Goal: Task Accomplishment & Management: Manage account settings

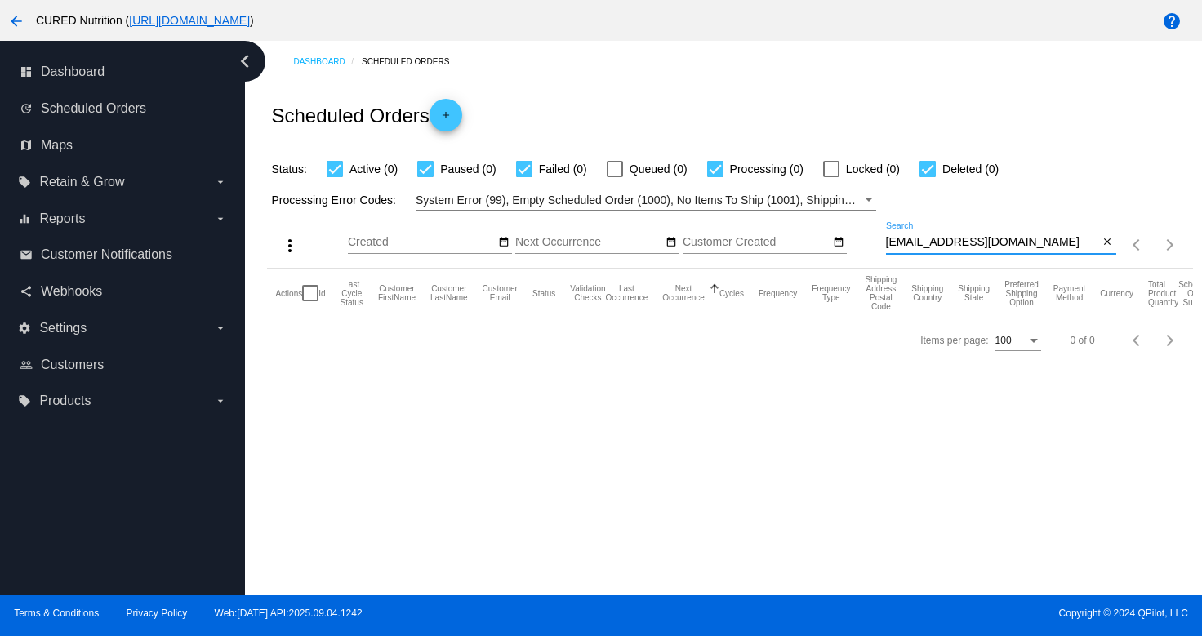
click at [1026, 242] on input "[EMAIL_ADDRESS][DOMAIN_NAME]" at bounding box center [992, 242] width 213 height 13
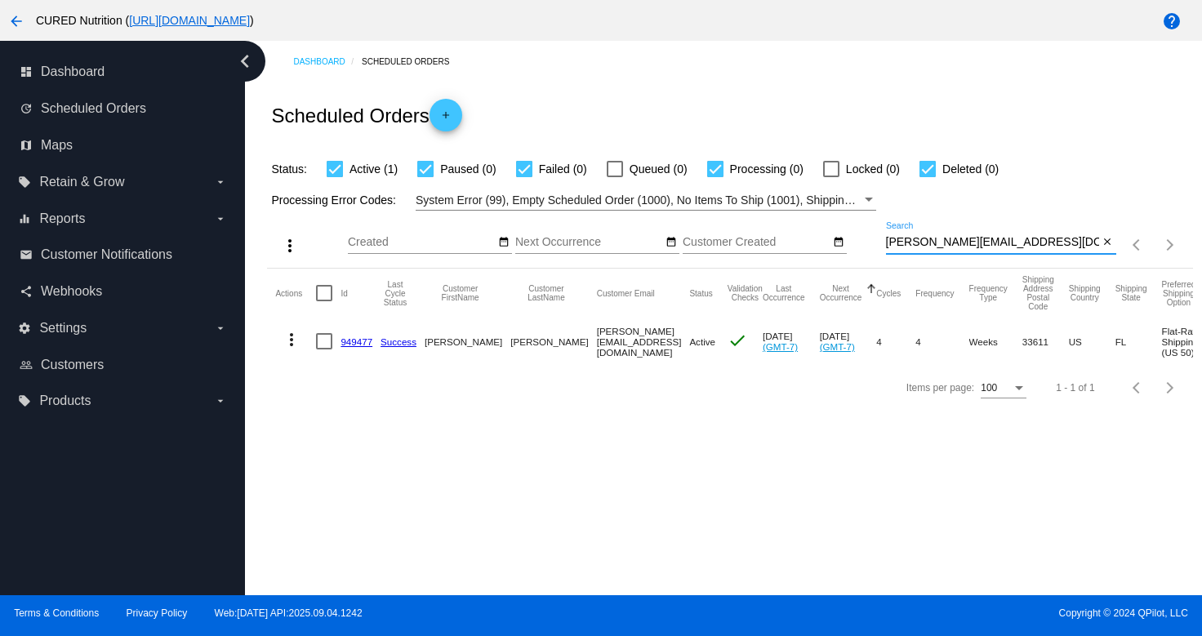
type input "[PERSON_NAME][EMAIL_ADDRESS][DOMAIN_NAME]"
click at [350, 342] on link "949477" at bounding box center [356, 341] width 32 height 11
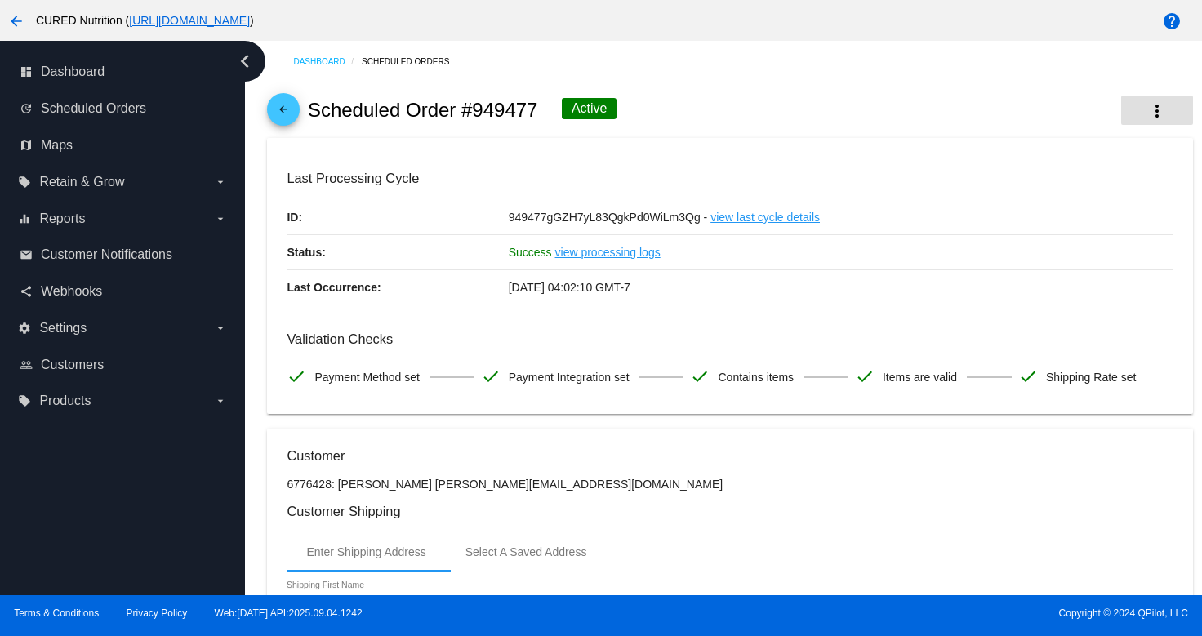
click at [1152, 108] on mat-icon "more_vert" at bounding box center [1157, 111] width 20 height 20
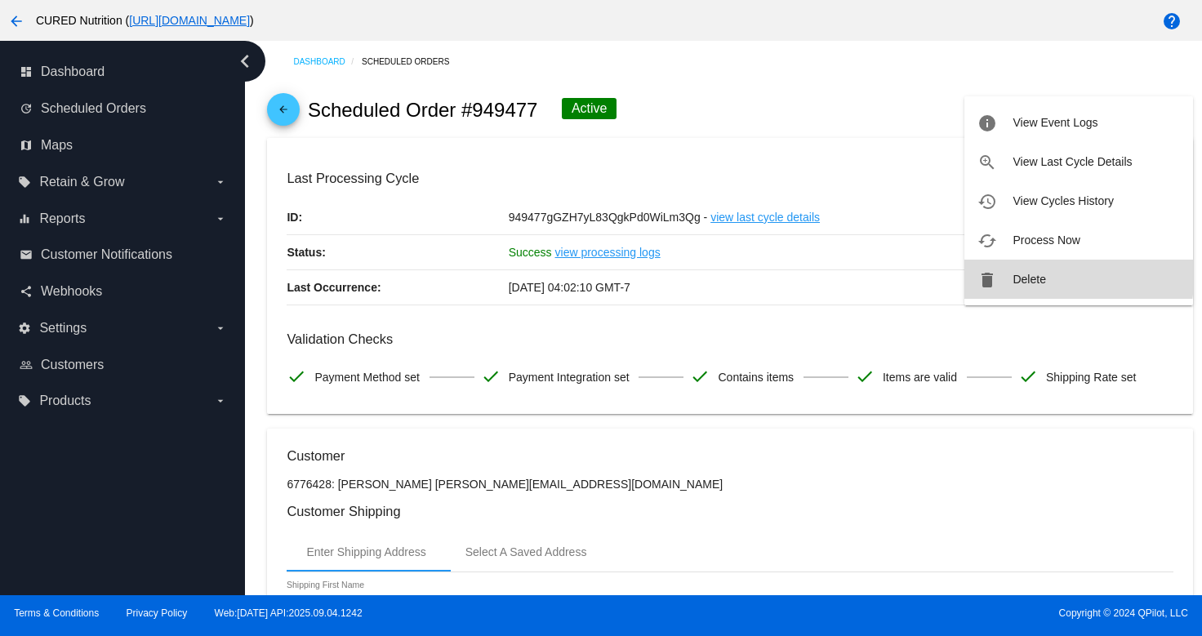
click at [1048, 273] on button "delete Delete" at bounding box center [1078, 279] width 229 height 39
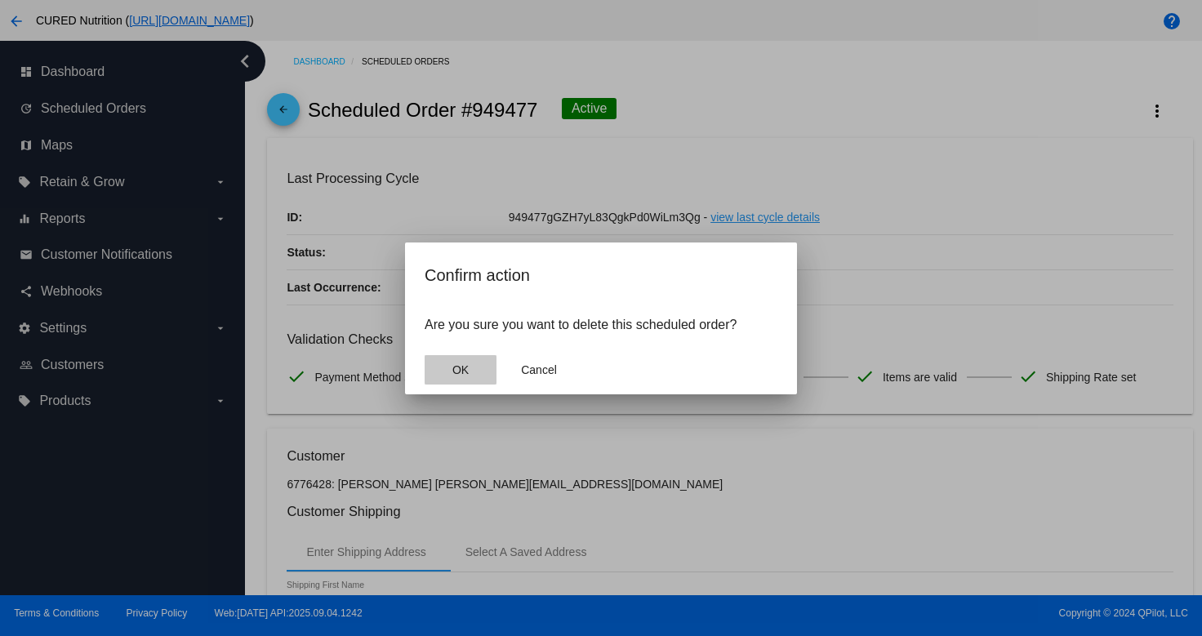
click at [464, 368] on span "OK" at bounding box center [460, 369] width 16 height 13
